Goal: Navigation & Orientation: Find specific page/section

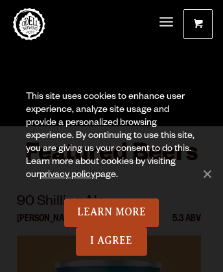
click at [166, 23] on span "Menu" at bounding box center [167, 21] width 14 height 3
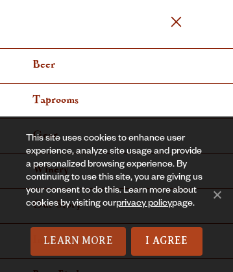
click at [78, 241] on link "Learn More" at bounding box center [78, 241] width 95 height 29
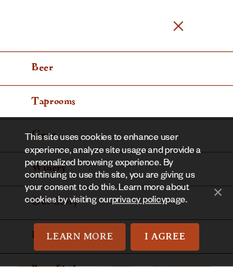
scroll to position [18, 0]
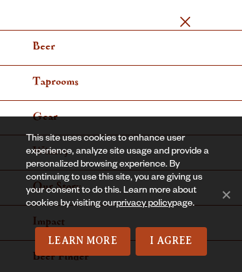
click at [184, 23] on span "Menu" at bounding box center [185, 21] width 10 height 10
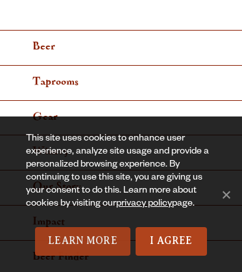
click at [83, 241] on link "Learn More" at bounding box center [82, 241] width 95 height 29
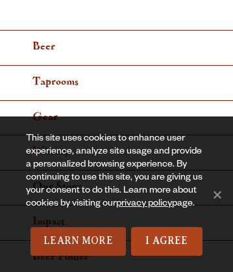
click at [78, 241] on link "Learn More" at bounding box center [78, 241] width 95 height 29
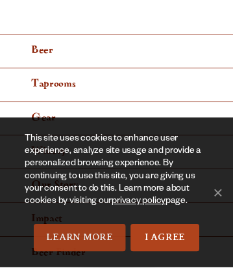
scroll to position [10, 0]
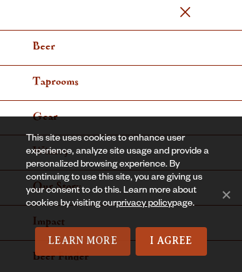
click at [83, 241] on link "Learn More" at bounding box center [82, 241] width 95 height 29
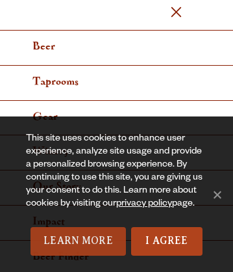
scroll to position [6618, 0]
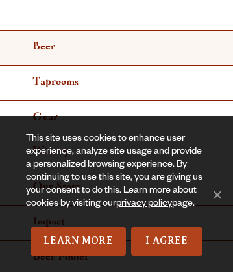
click at [112, 47] on link "Beer" at bounding box center [116, 48] width 233 height 35
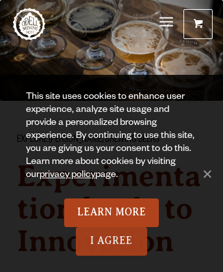
click at [112, 241] on link "I Agree" at bounding box center [111, 241] width 71 height 29
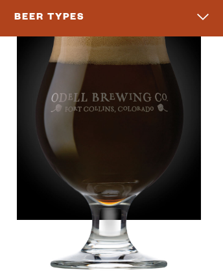
scroll to position [9083, 0]
